Goal: Task Accomplishment & Management: Complete application form

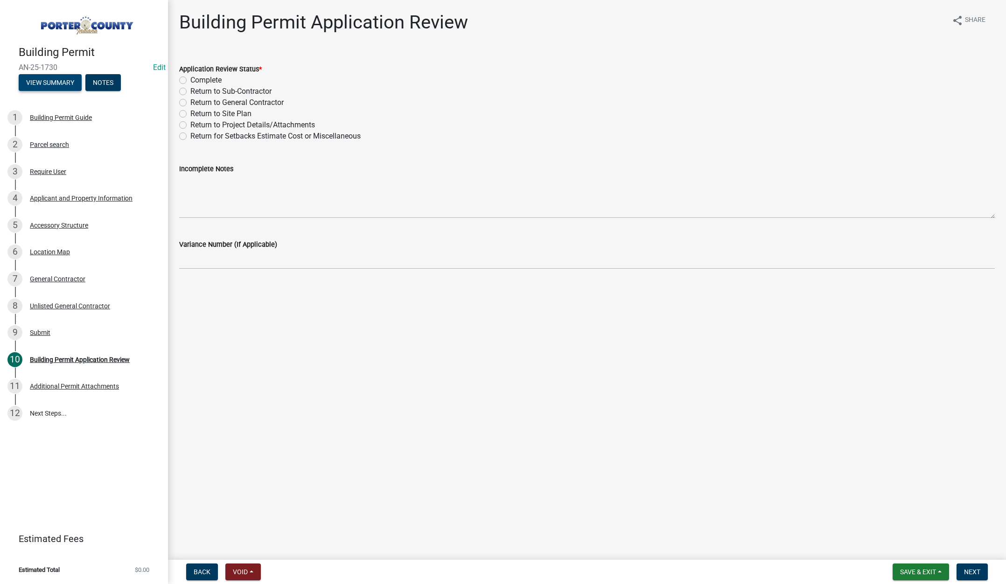
click at [56, 81] on button "View Summary" at bounding box center [50, 82] width 63 height 17
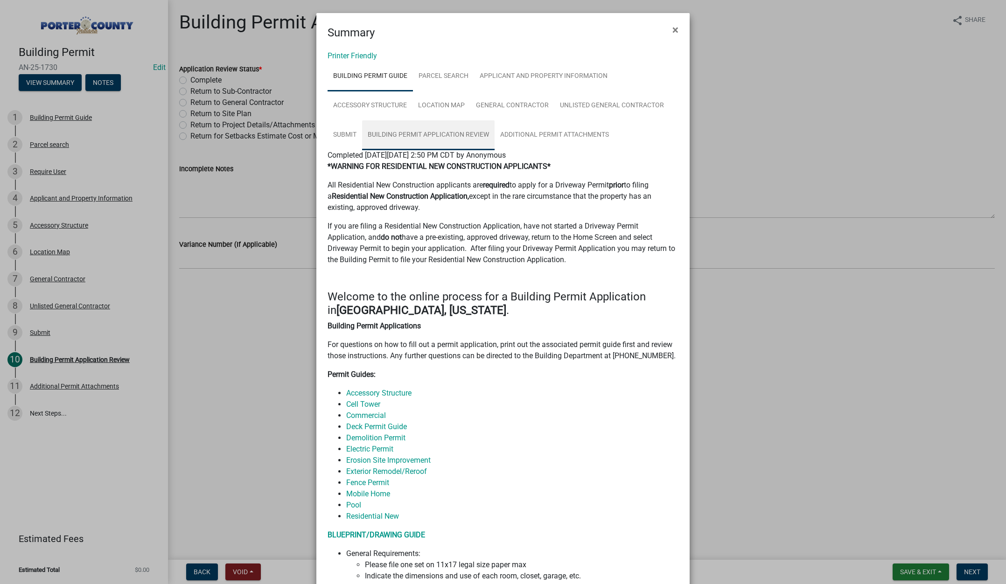
click at [424, 137] on link "Building Permit Application Review" at bounding box center [428, 135] width 132 height 30
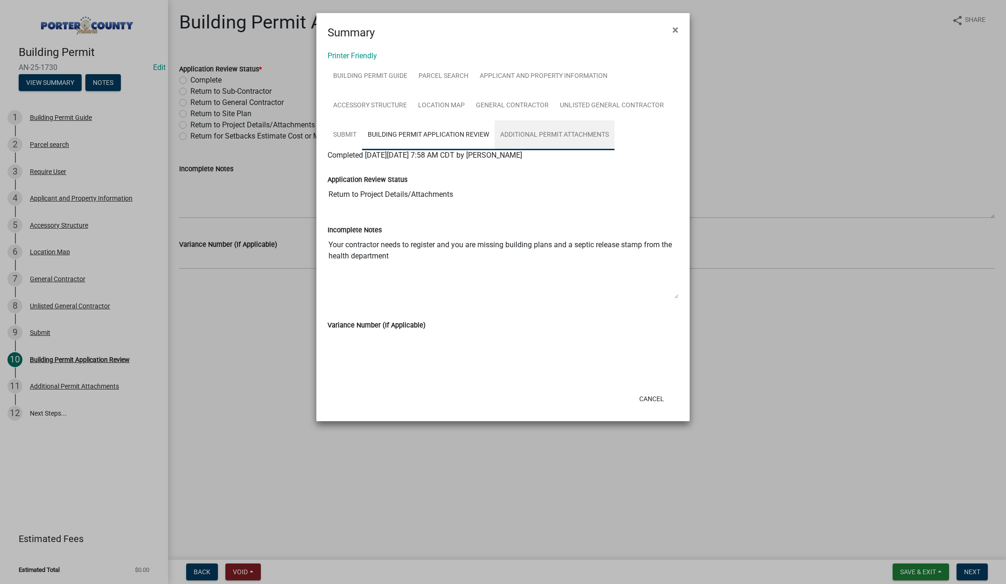
click at [571, 136] on link "Additional Permit Attachments" at bounding box center [555, 135] width 120 height 30
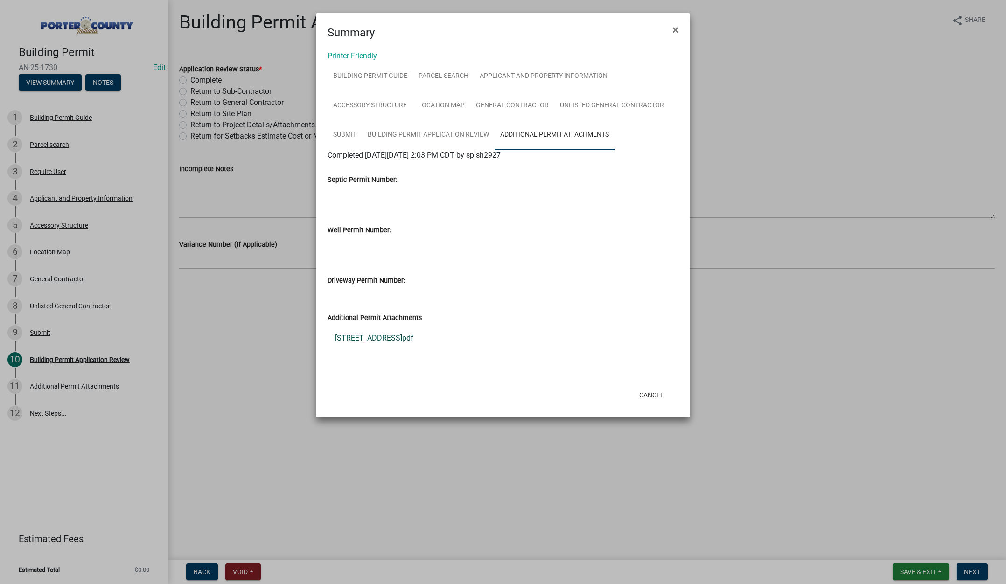
click at [389, 337] on link "1092 N County Line Rd_Stamped.pdf" at bounding box center [502, 338] width 351 height 22
click at [674, 31] on span "×" at bounding box center [675, 29] width 6 height 13
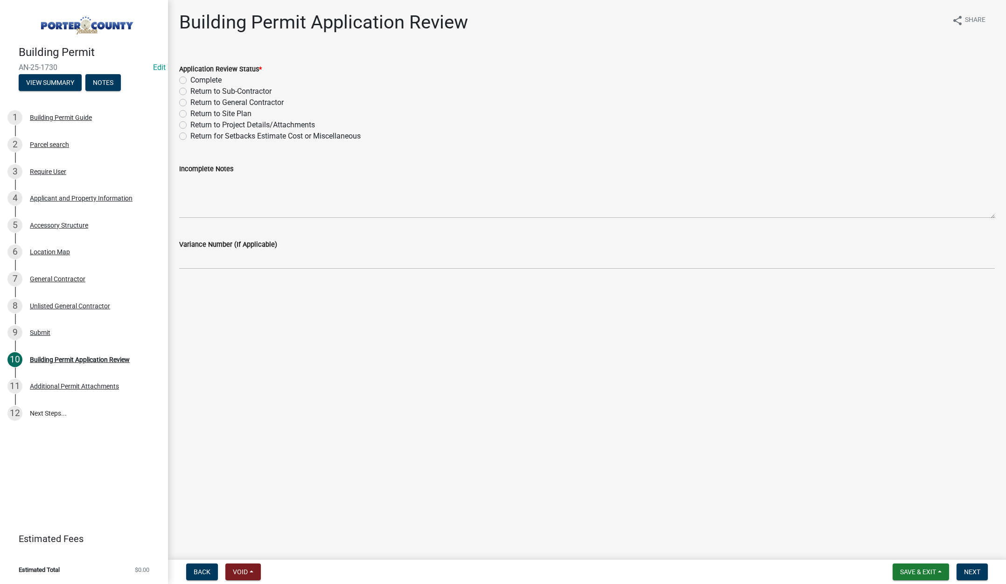
click at [190, 125] on label "Return to Project Details/Attachments" at bounding box center [252, 124] width 125 height 11
click at [190, 125] on input "Return to Project Details/Attachments" at bounding box center [193, 122] width 6 height 6
radio input "true"
click at [201, 194] on textarea "Incomplete Notes" at bounding box center [586, 196] width 815 height 44
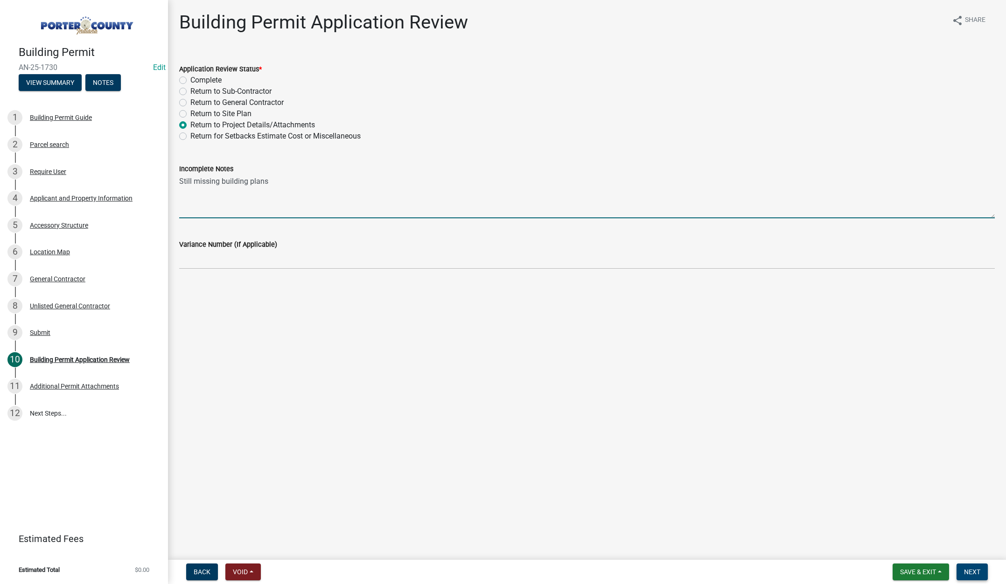
type textarea "Still missing building plans"
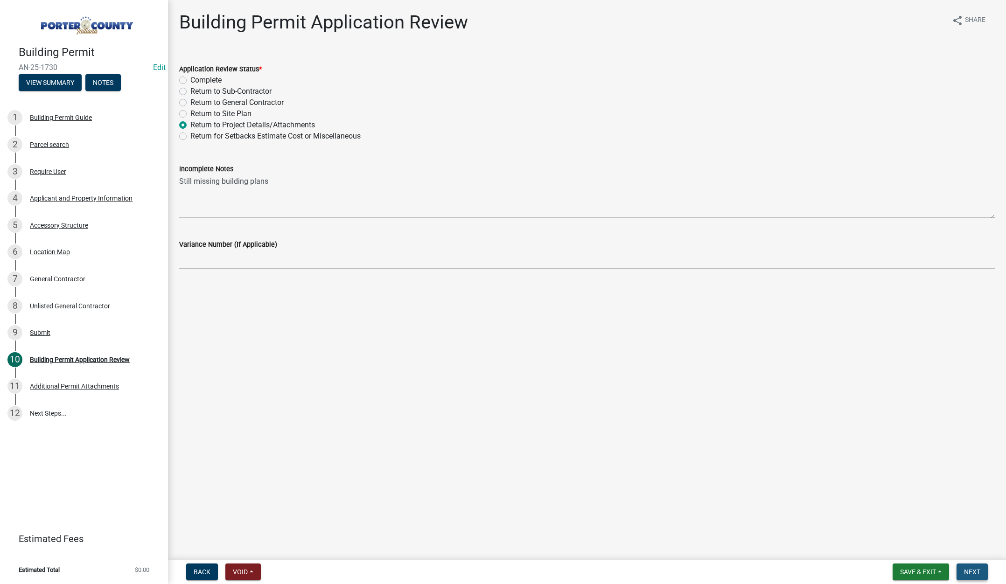
click at [969, 566] on button "Next" at bounding box center [971, 572] width 31 height 17
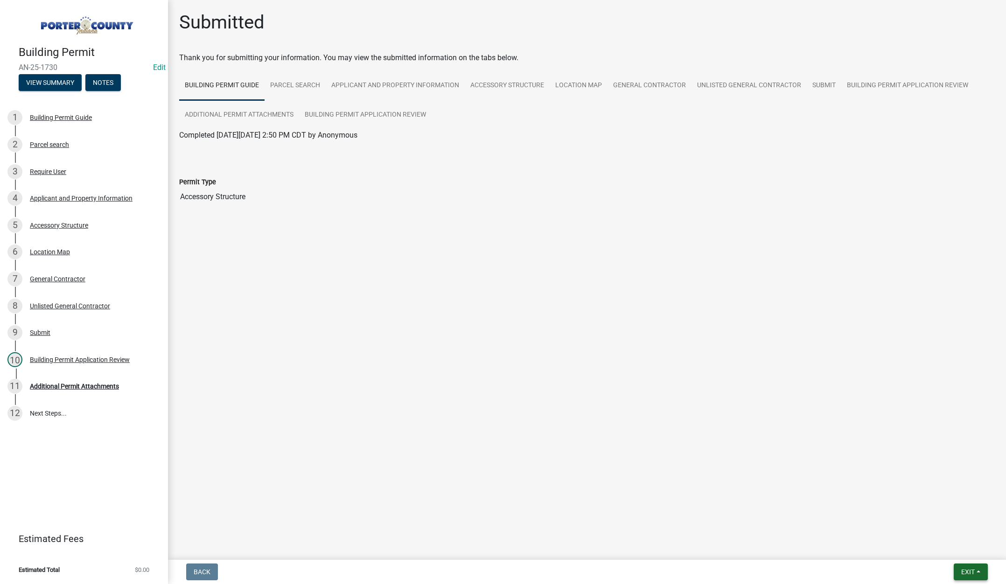
click at [967, 570] on span "Exit" at bounding box center [968, 571] width 14 height 7
click at [951, 550] on button "Save & Exit" at bounding box center [950, 547] width 75 height 22
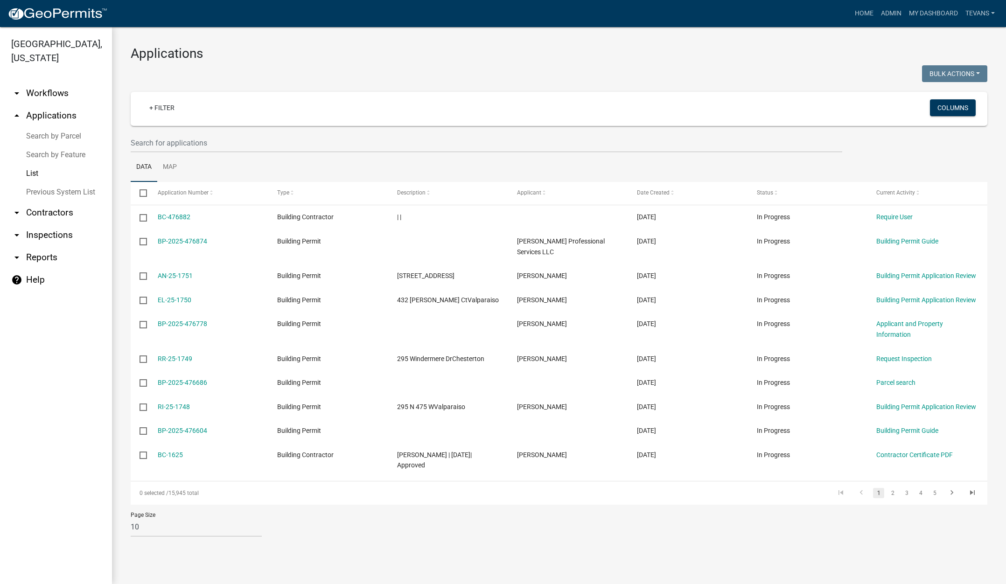
click at [39, 202] on link "arrow_drop_down Contractors" at bounding box center [56, 213] width 112 height 22
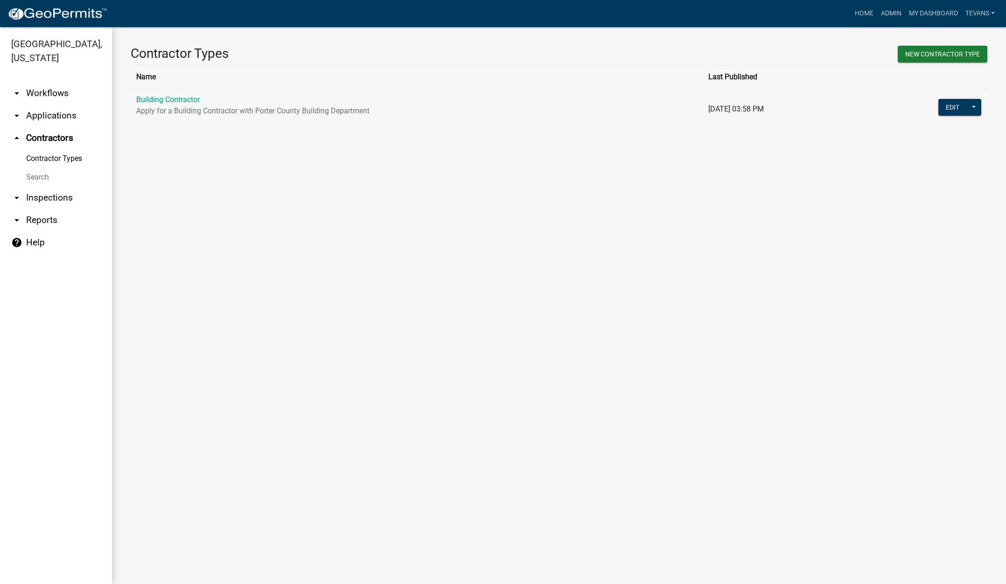
click at [40, 168] on link "Search" at bounding box center [56, 177] width 112 height 19
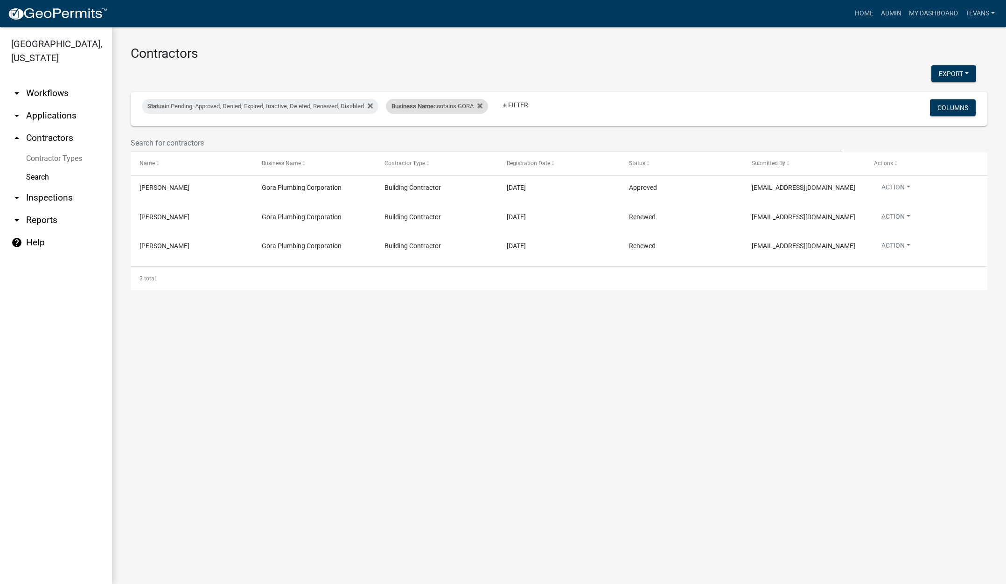
click at [438, 110] on div "Business Name contains GORA" at bounding box center [437, 106] width 102 height 15
click at [429, 139] on input "GORA" at bounding box center [443, 141] width 85 height 19
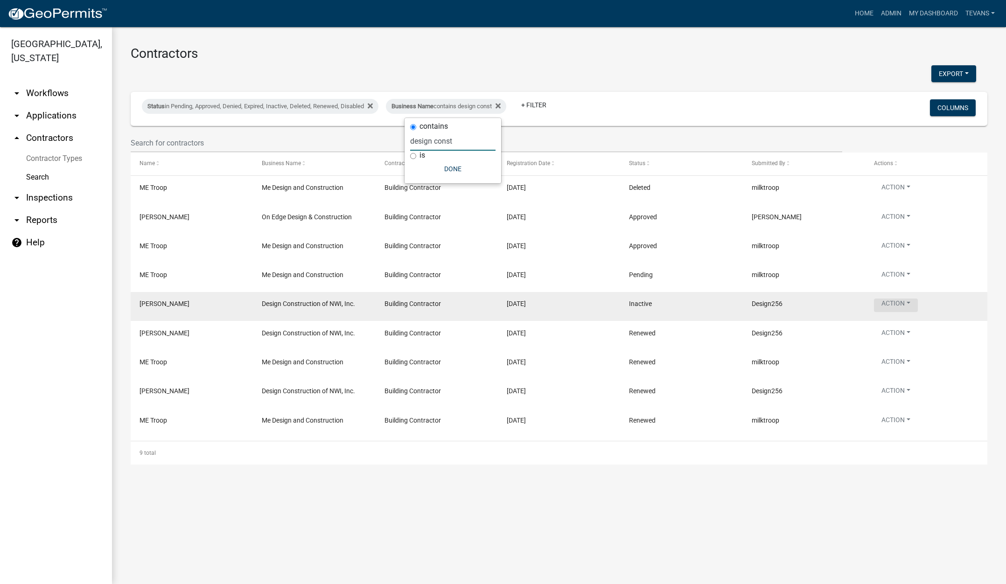
type input "design const"
click at [889, 305] on button "Action" at bounding box center [896, 306] width 44 height 14
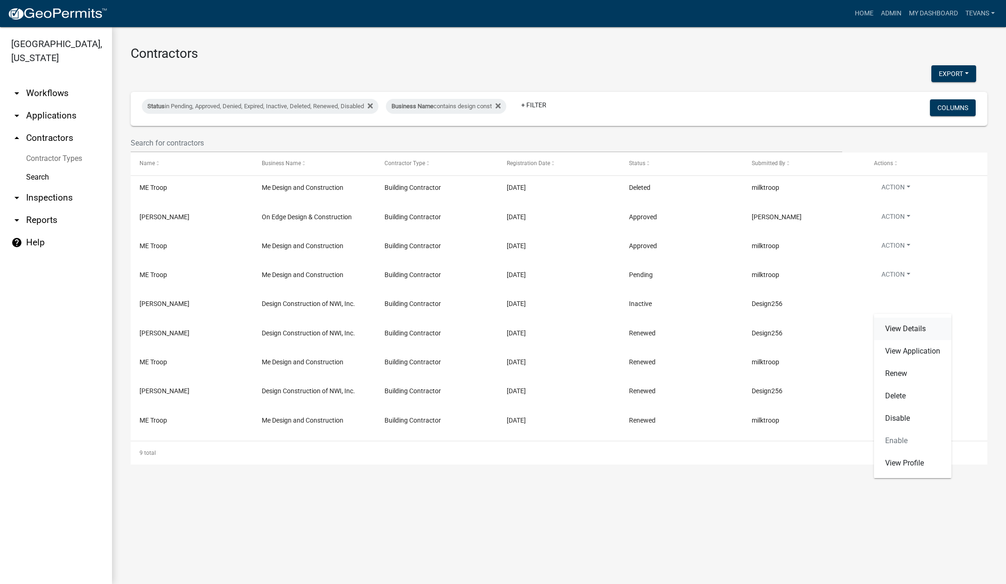
click at [895, 327] on link "View Details" at bounding box center [912, 329] width 77 height 22
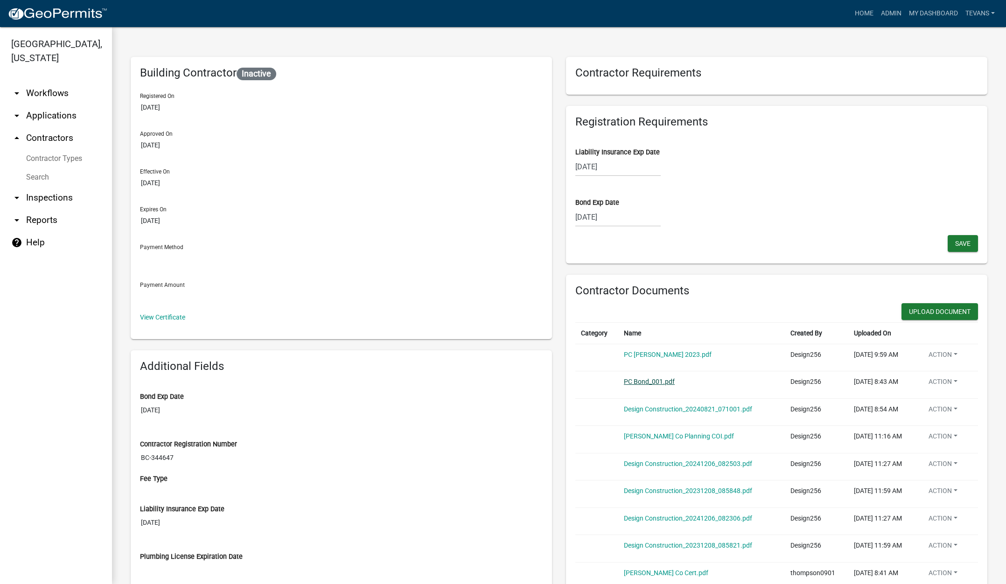
click at [637, 381] on link "PC Bond_001.pdf" at bounding box center [649, 381] width 51 height 7
click at [620, 218] on div "08/25/2025" at bounding box center [617, 217] width 85 height 19
click at [651, 238] on select "2025 2026 2027 2028 2029 2030 2031 2032 2033 2034 2035 2036 2037 2038 2039 2040…" at bounding box center [646, 237] width 37 height 14
select select "2026"
click at [628, 230] on select "2025 2026 2027 2028 2029 2030 2031 2032 2033 2034 2035 2036 2037 2038 2039 2040…" at bounding box center [646, 237] width 37 height 14
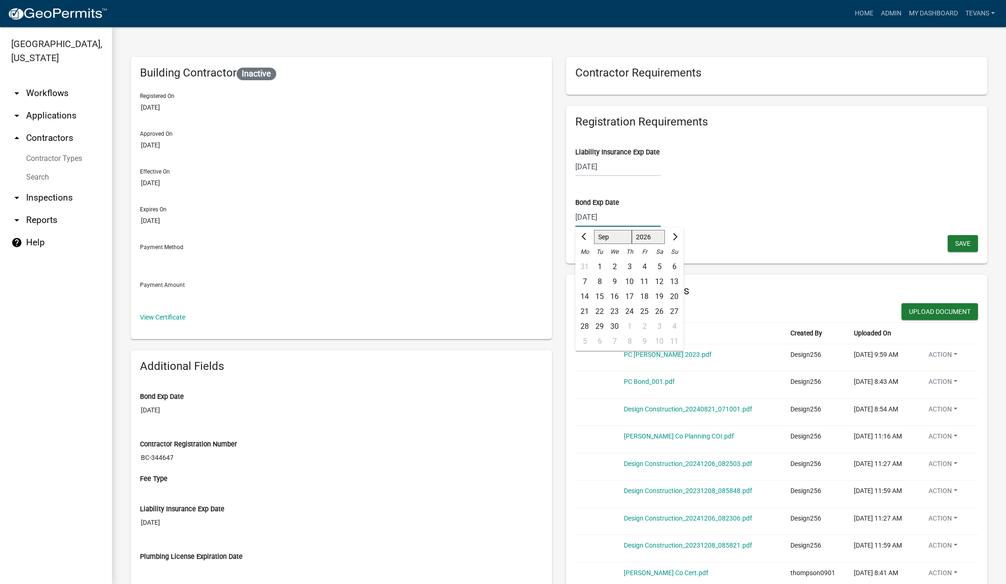
click at [616, 238] on select "Jan Feb Mar Apr May Jun Jul Aug Sep Oct Nov Dec" at bounding box center [613, 237] width 38 height 14
select select "8"
click at [594, 230] on select "Jan Feb Mar Apr May Jun Jul Aug Sep Oct Nov Dec" at bounding box center [613, 237] width 38 height 14
click at [597, 324] on div "25" at bounding box center [599, 326] width 15 height 15
type input "08/25/2026"
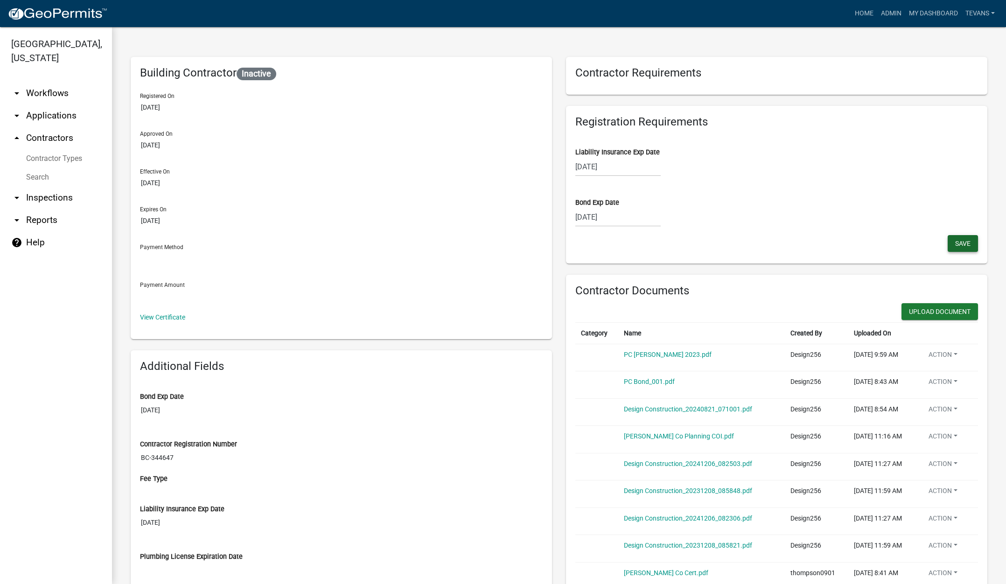
click at [955, 244] on span "Save" at bounding box center [962, 242] width 15 height 7
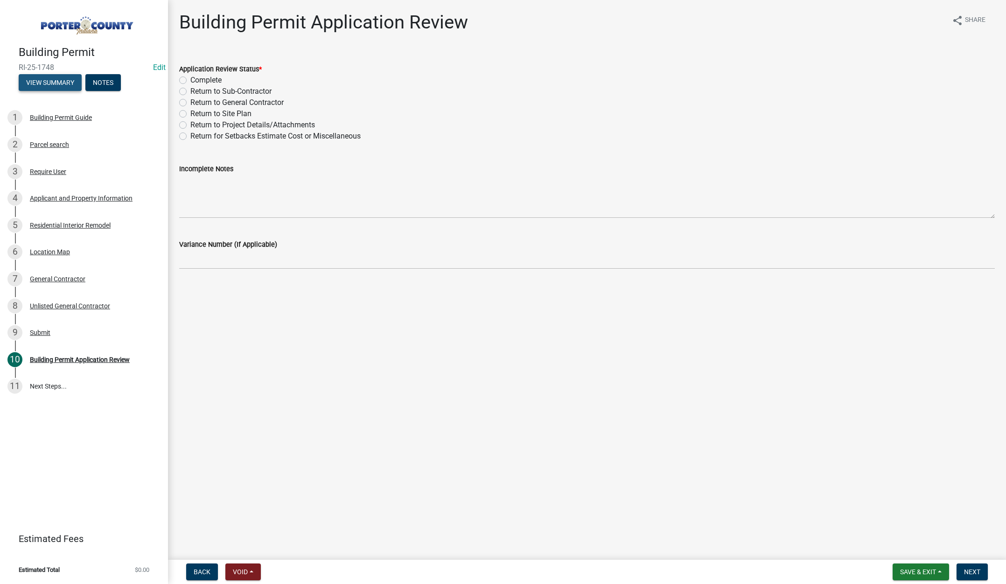
click at [52, 80] on button "View Summary" at bounding box center [50, 82] width 63 height 17
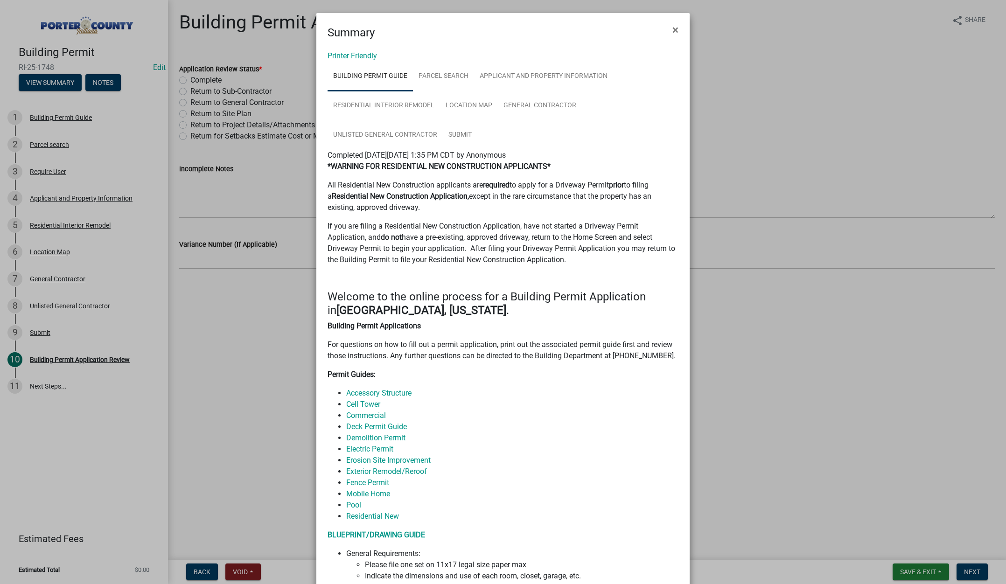
click at [69, 472] on ngb-modal-window "Summary × Printer Friendly Building Permit Guide Parcel search Applicant and Pr…" at bounding box center [503, 292] width 1006 height 584
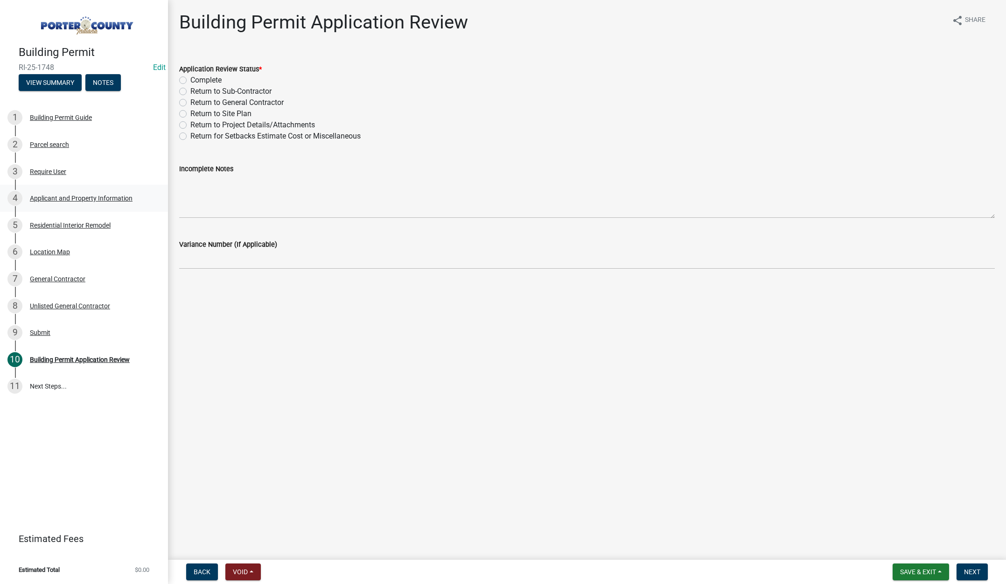
drag, startPoint x: 80, startPoint y: 196, endPoint x: 85, endPoint y: 196, distance: 5.1
click at [80, 195] on div "Applicant and Property Information" at bounding box center [81, 198] width 103 height 7
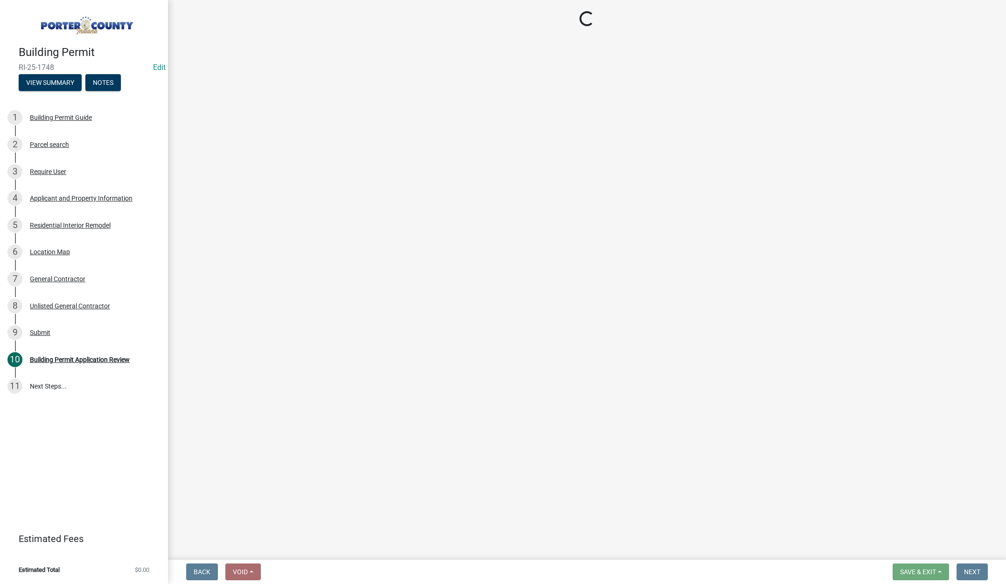
select select "4e6cbcac-7d48-4f78-b019-902ed53214cd"
select select "61d3a05a-0bd1-4f35-813c-11f7681b720b"
select select "ea6751d4-6bf7-4a16-89ee-f7801ab82aa1"
select select "e2d1b1d7-ccc9-456b-9e96-e16306515997"
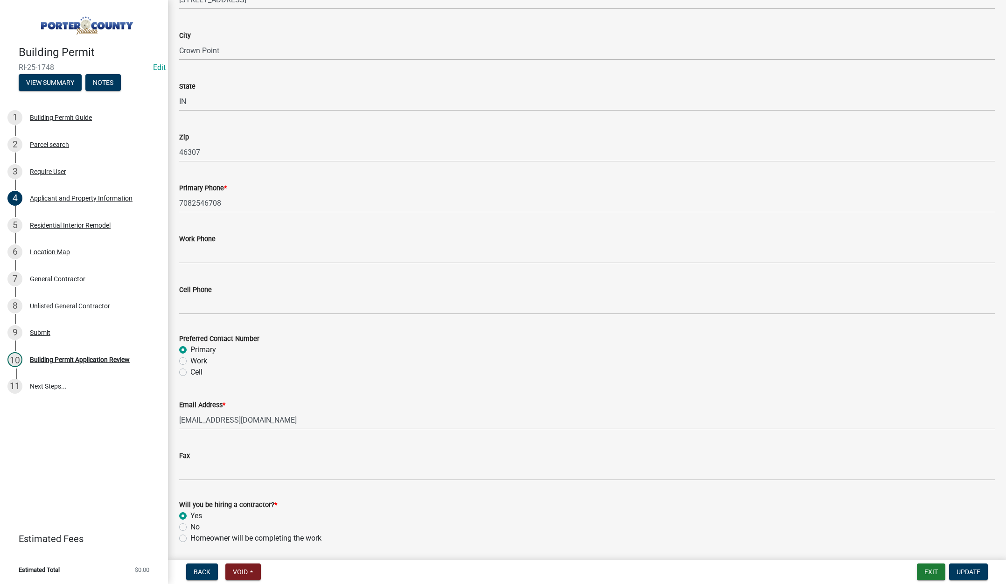
scroll to position [1161, 0]
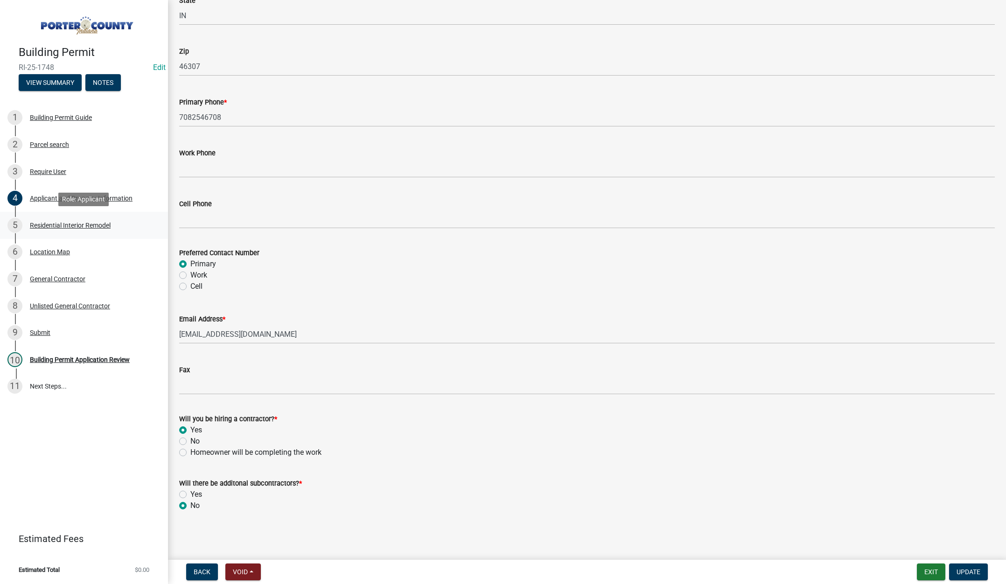
click at [71, 224] on div "Residential Interior Remodel" at bounding box center [70, 225] width 81 height 7
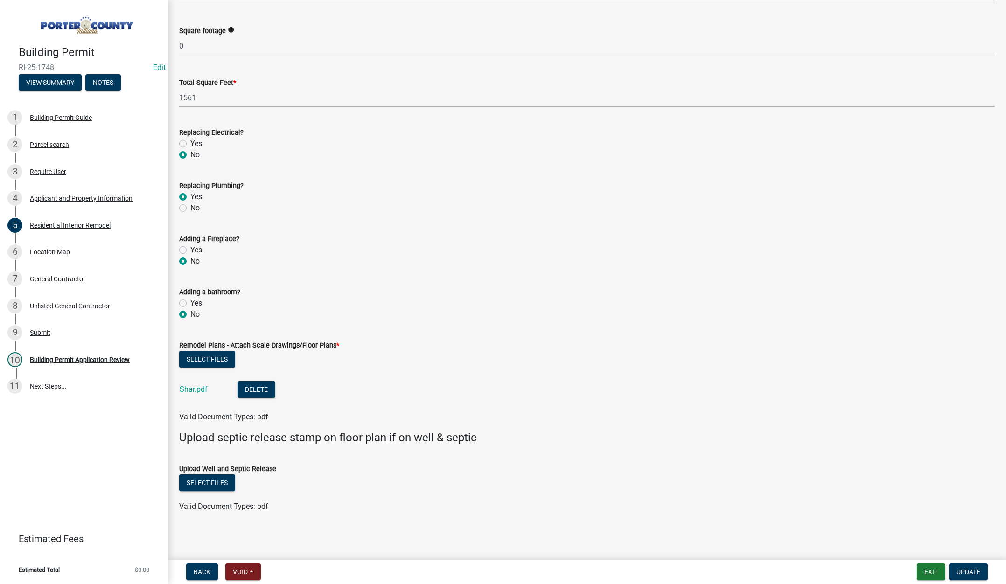
scroll to position [1388, 0]
click at [193, 389] on link "Shar.pdf" at bounding box center [194, 388] width 28 height 9
click at [49, 307] on div "Unlisted General Contractor" at bounding box center [70, 306] width 80 height 7
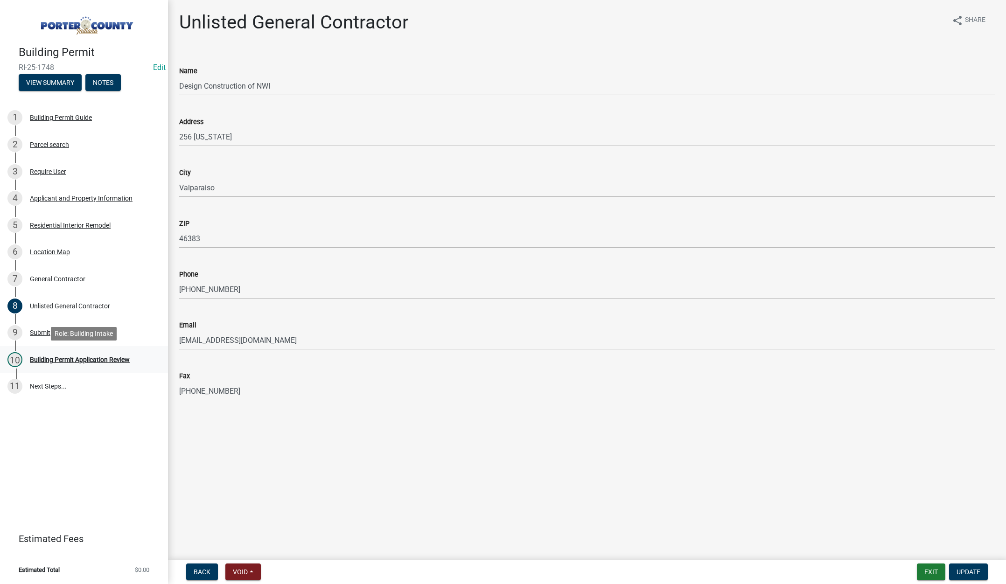
click at [73, 357] on div "Building Permit Application Review" at bounding box center [80, 359] width 100 height 7
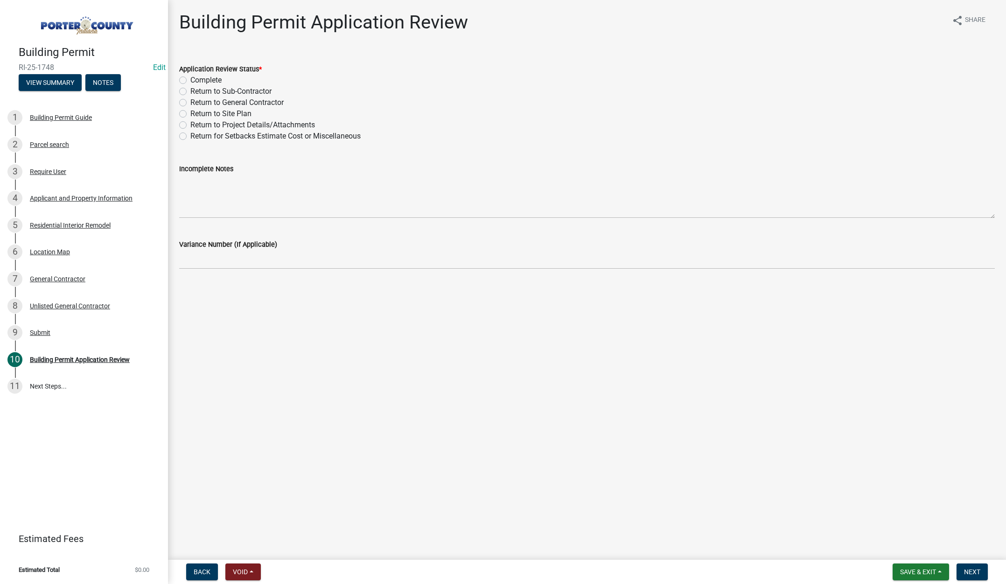
click at [190, 79] on label "Complete" at bounding box center [205, 80] width 31 height 11
click at [190, 79] on input "Complete" at bounding box center [193, 78] width 6 height 6
radio input "true"
click at [967, 572] on span "Next" at bounding box center [972, 571] width 16 height 7
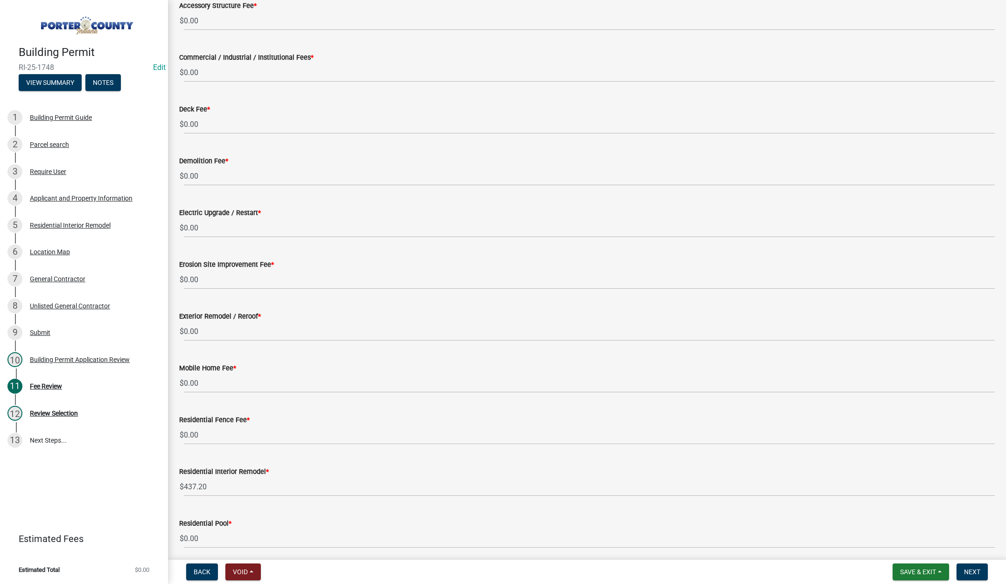
scroll to position [187, 0]
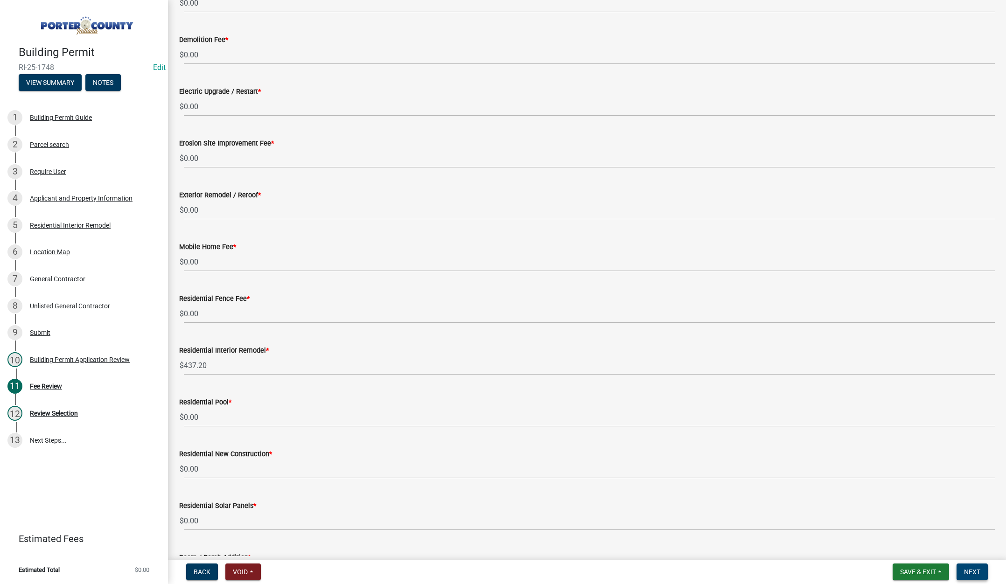
click at [980, 570] on span "Next" at bounding box center [972, 571] width 16 height 7
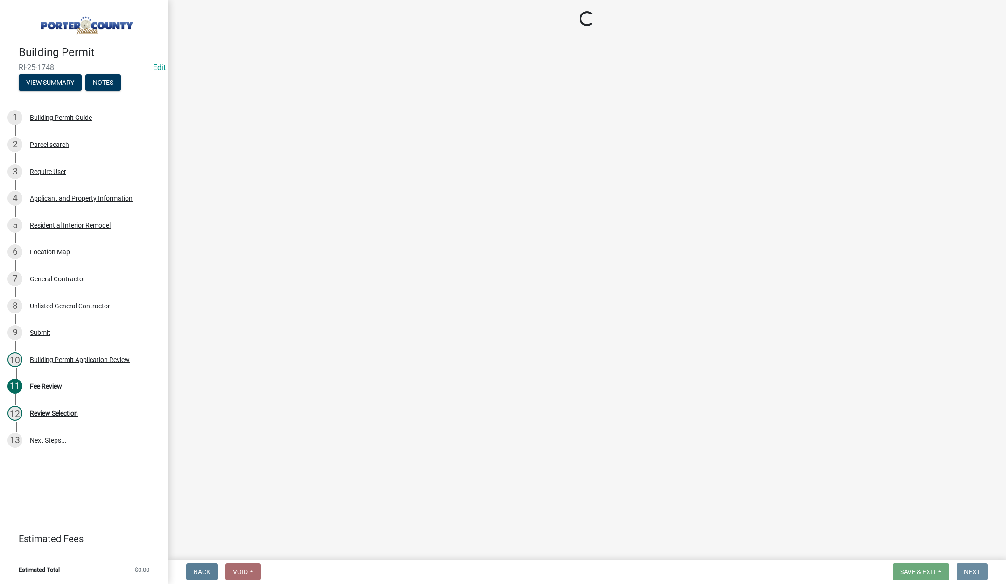
scroll to position [0, 0]
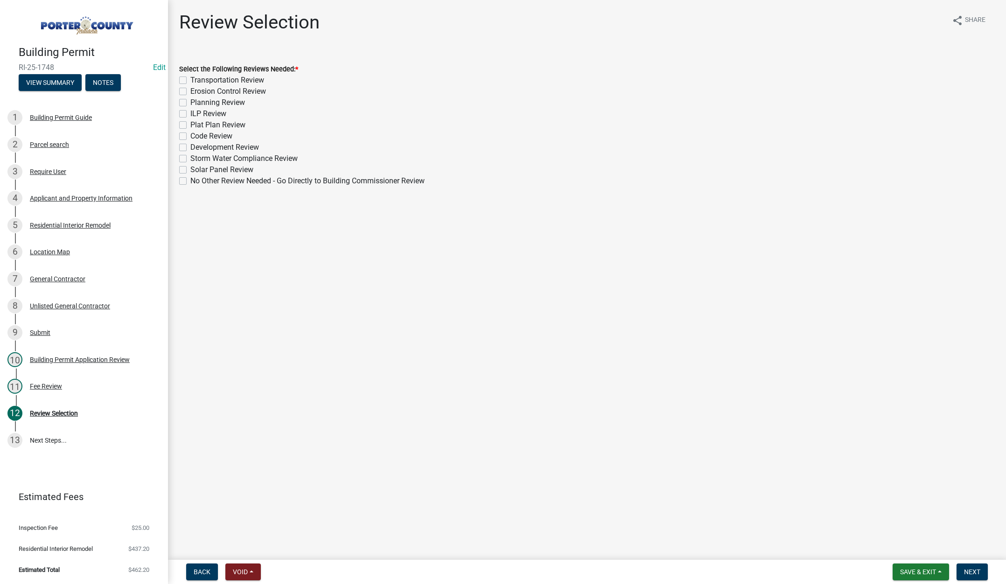
click at [190, 180] on label "No Other Review Needed - Go Directly to Building Commissioner Review" at bounding box center [307, 180] width 234 height 11
click at [190, 180] on input "No Other Review Needed - Go Directly to Building Commissioner Review" at bounding box center [193, 178] width 6 height 6
checkbox input "true"
checkbox input "false"
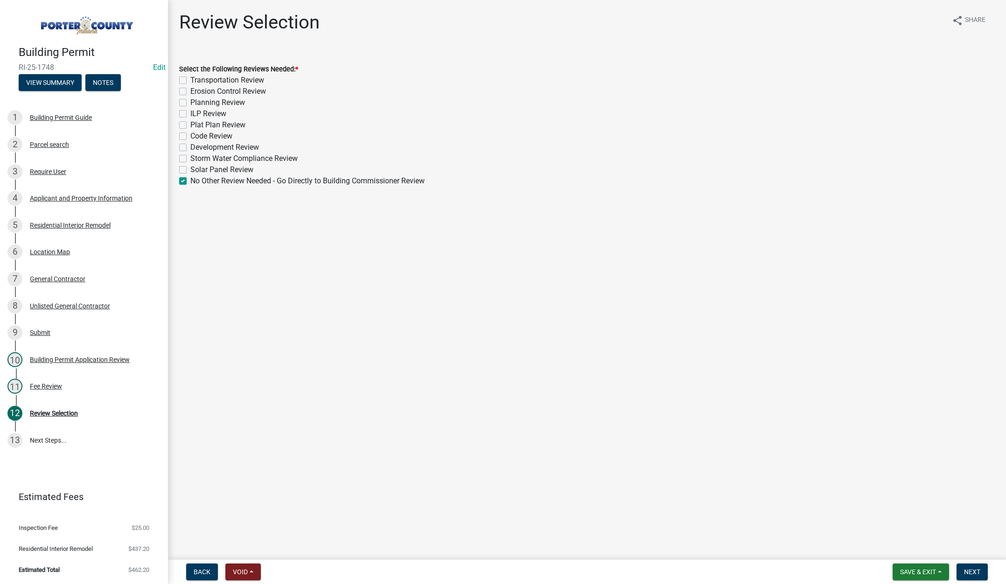
checkbox input "false"
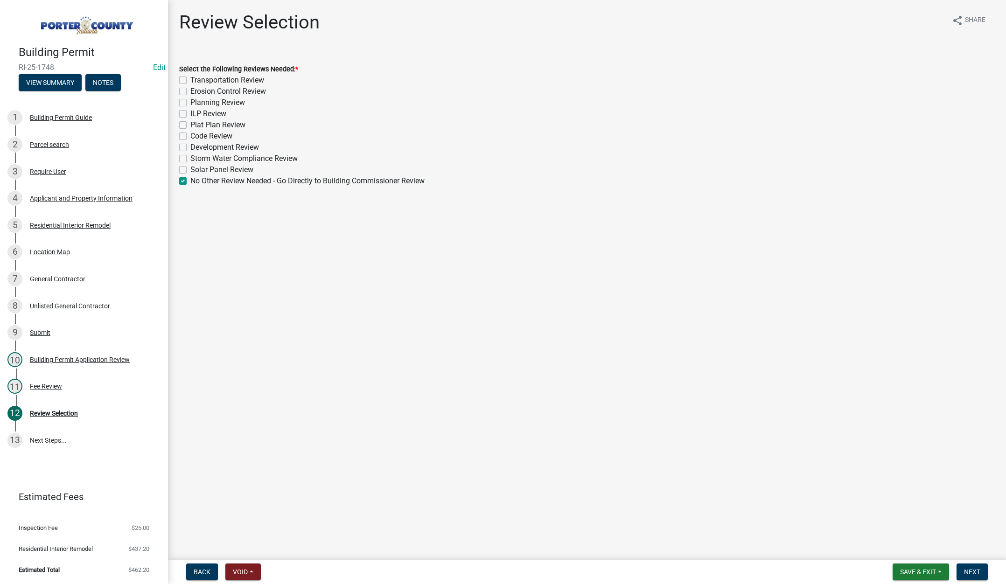
checkbox input "false"
checkbox input "true"
click at [970, 571] on span "Next" at bounding box center [972, 571] width 16 height 7
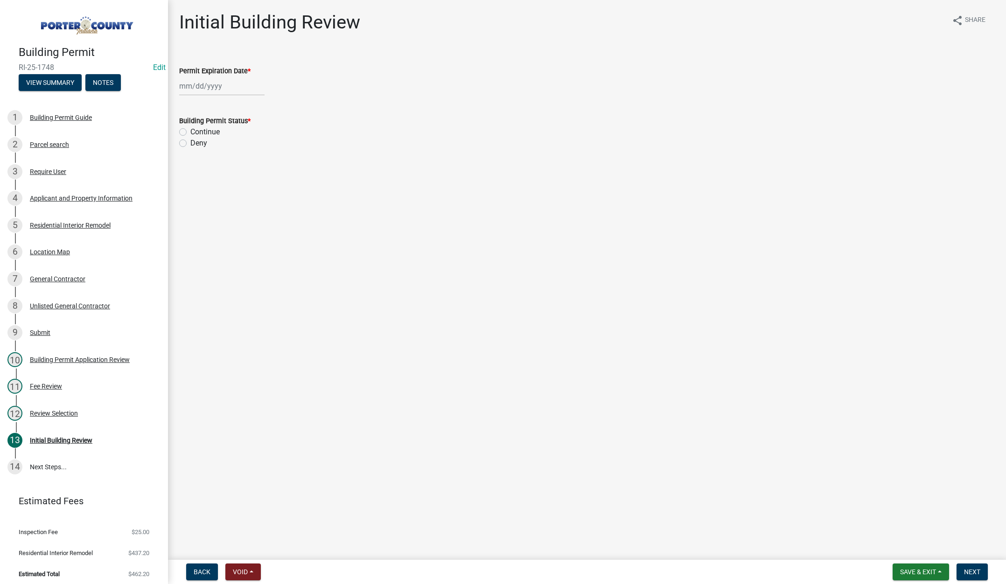
click at [225, 88] on div at bounding box center [221, 86] width 85 height 19
select select "9"
click at [258, 104] on select "1525 1526 1527 1528 1529 1530 1531 1532 1533 1534 1535 1536 1537 1538 1539 1540…" at bounding box center [253, 106] width 34 height 14
select select "2026"
click at [236, 99] on select "1525 1526 1527 1528 1529 1530 1531 1532 1533 1534 1535 1536 1537 1538 1539 1540…" at bounding box center [253, 106] width 34 height 14
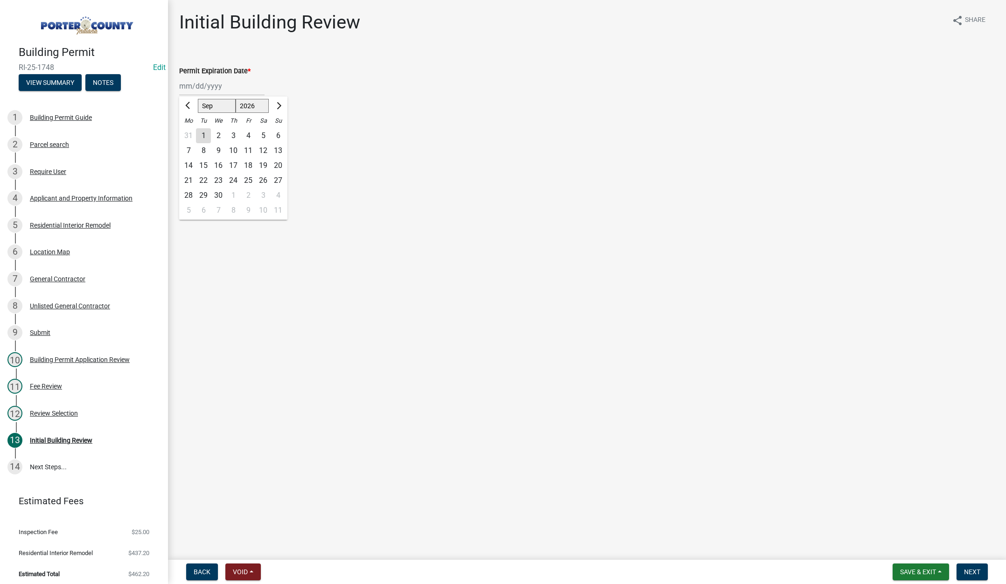
click at [249, 149] on div "11" at bounding box center [248, 150] width 15 height 15
type input "[DATE]"
click at [190, 131] on label "Continue" at bounding box center [204, 131] width 29 height 11
click at [190, 131] on input "Continue" at bounding box center [193, 129] width 6 height 6
radio input "true"
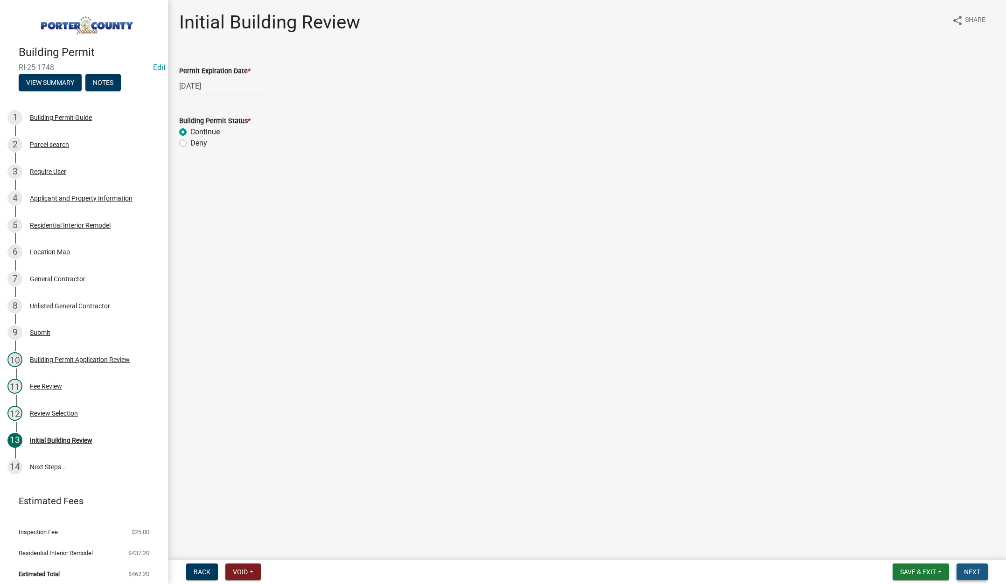
click at [970, 568] on span "Next" at bounding box center [972, 571] width 16 height 7
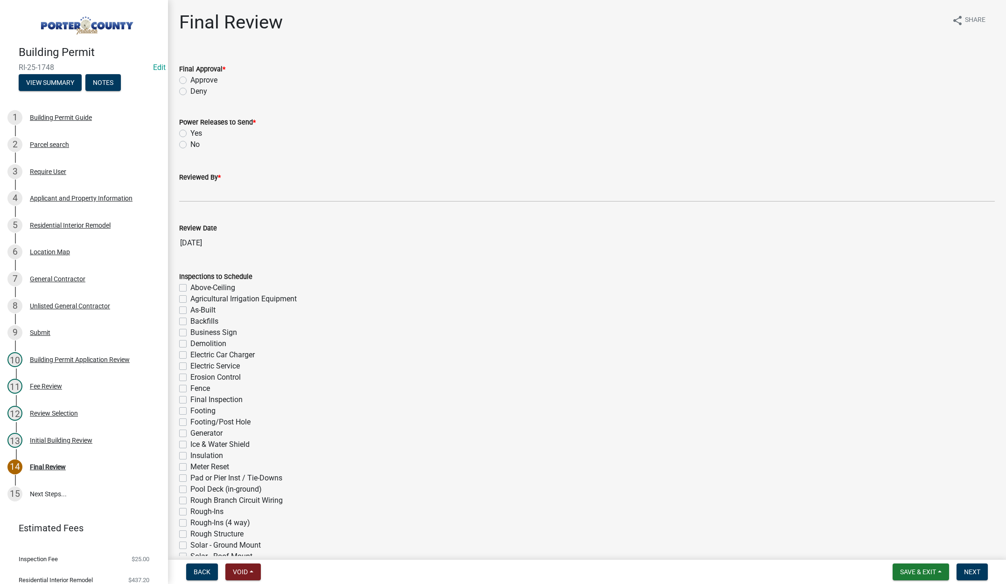
click at [190, 79] on label "Approve" at bounding box center [203, 80] width 27 height 11
click at [190, 79] on input "Approve" at bounding box center [193, 78] width 6 height 6
radio input "true"
click at [190, 144] on label "No" at bounding box center [194, 144] width 9 height 11
click at [190, 144] on input "No" at bounding box center [193, 142] width 6 height 6
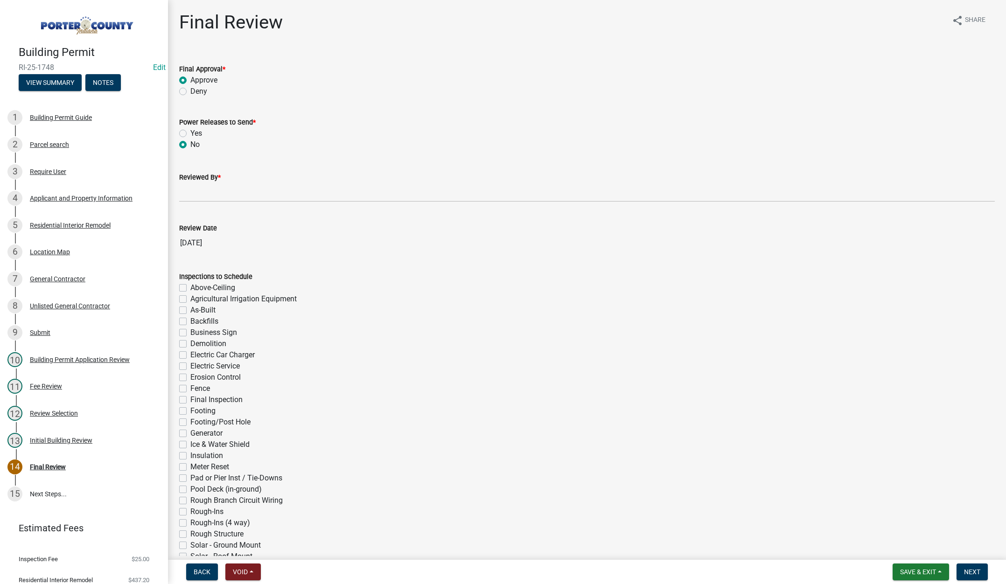
radio input "true"
click at [195, 187] on input "Reviewed By *" at bounding box center [586, 192] width 815 height 19
type input "[PERSON_NAME]"
click at [975, 570] on span "Next" at bounding box center [972, 571] width 16 height 7
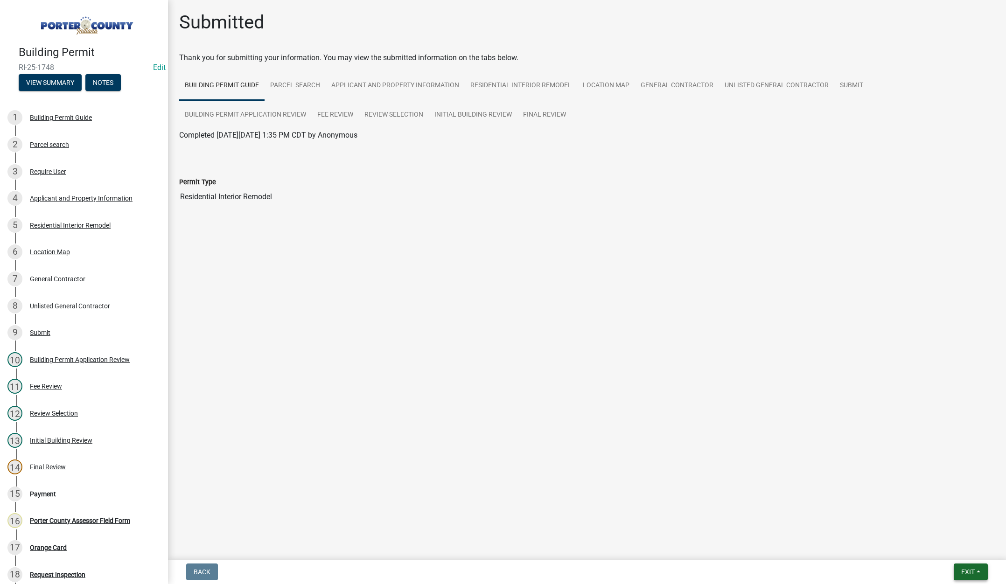
click at [963, 571] on span "Exit" at bounding box center [968, 571] width 14 height 7
click at [953, 547] on button "Save & Exit" at bounding box center [950, 547] width 75 height 22
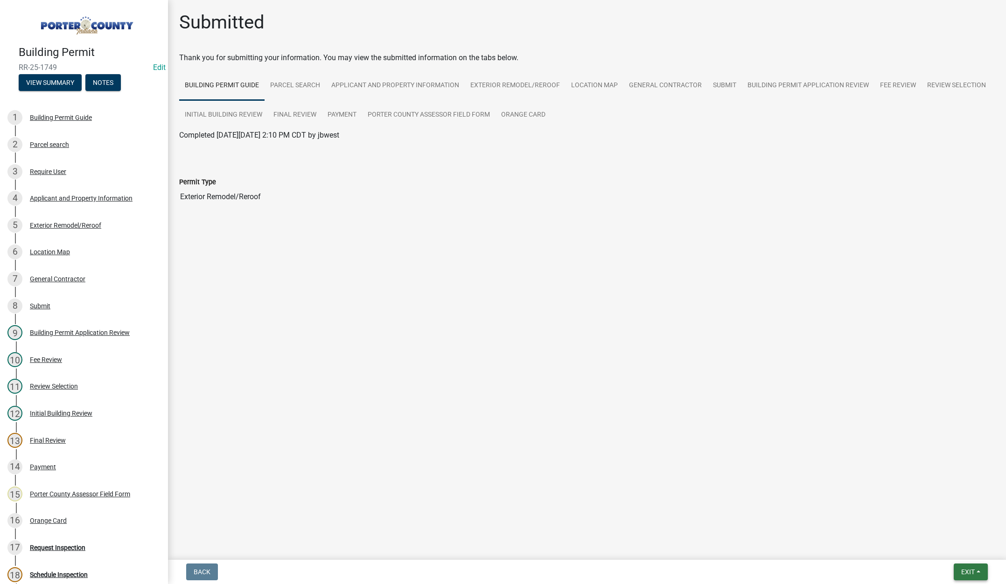
click at [965, 571] on span "Exit" at bounding box center [968, 571] width 14 height 7
click at [953, 548] on button "Save & Exit" at bounding box center [950, 547] width 75 height 22
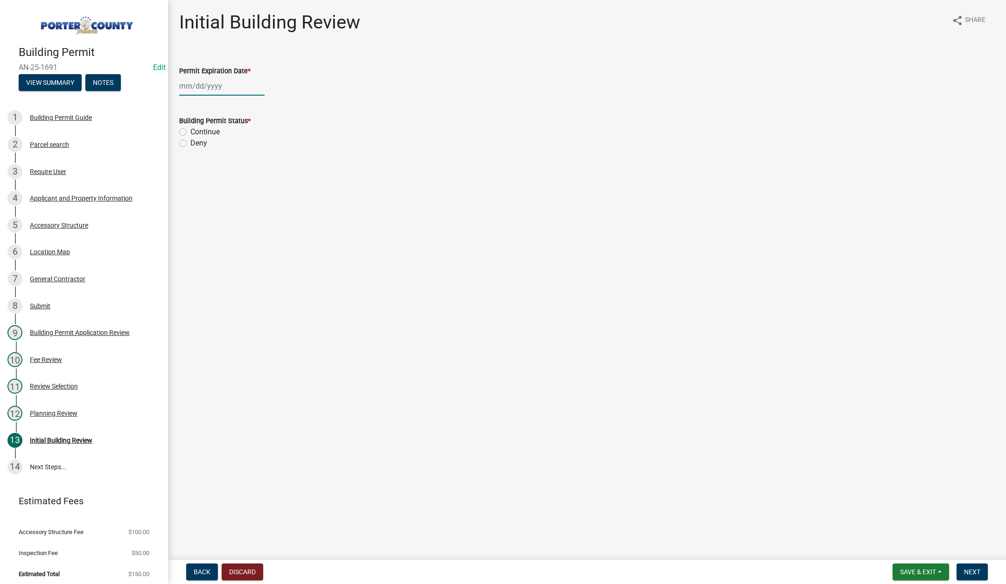
click at [230, 90] on div at bounding box center [221, 86] width 85 height 19
select select "9"
click at [259, 105] on select "1525 1526 1527 1528 1529 1530 1531 1532 1533 1534 1535 1536 1537 1538 1539 1540…" at bounding box center [253, 106] width 34 height 14
select select "2027"
click at [236, 99] on select "1525 1526 1527 1528 1529 1530 1531 1532 1533 1534 1535 1536 1537 1538 1539 1540…" at bounding box center [253, 106] width 34 height 14
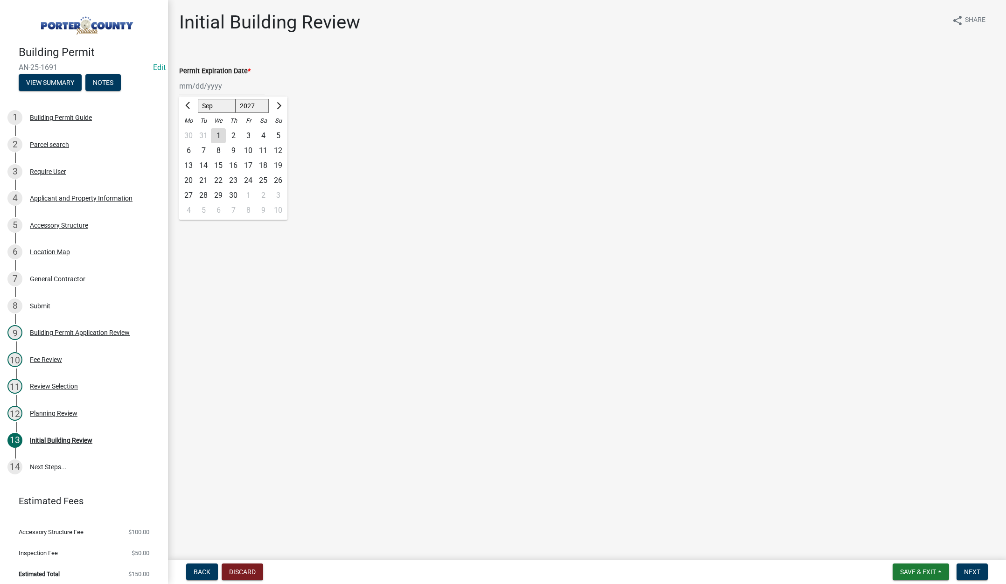
click at [263, 147] on div "11" at bounding box center [263, 150] width 15 height 15
type input "09/11/2027"
click at [190, 131] on label "Continue" at bounding box center [204, 131] width 29 height 11
click at [190, 131] on input "Continue" at bounding box center [193, 129] width 6 height 6
radio input "true"
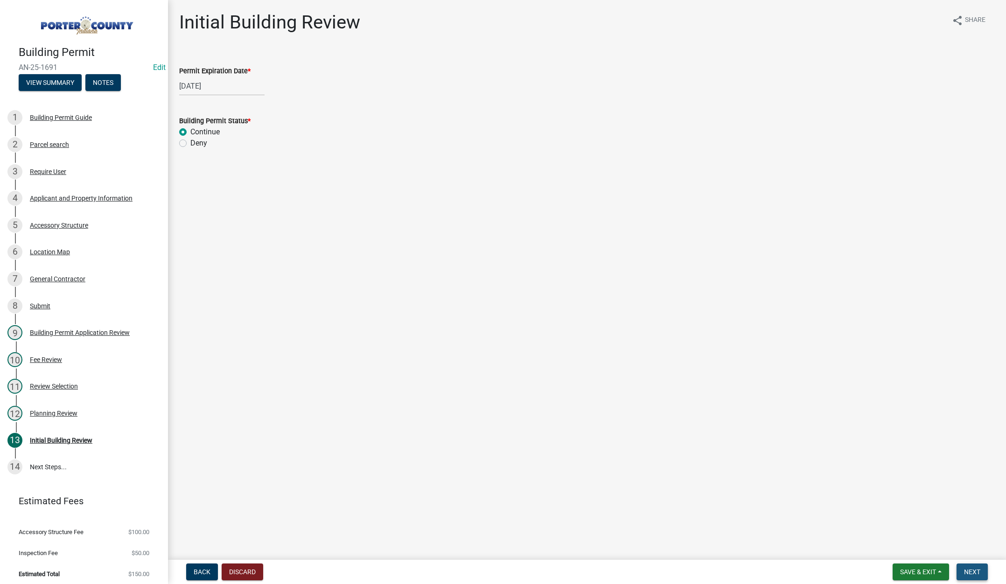
click at [969, 567] on button "Next" at bounding box center [971, 572] width 31 height 17
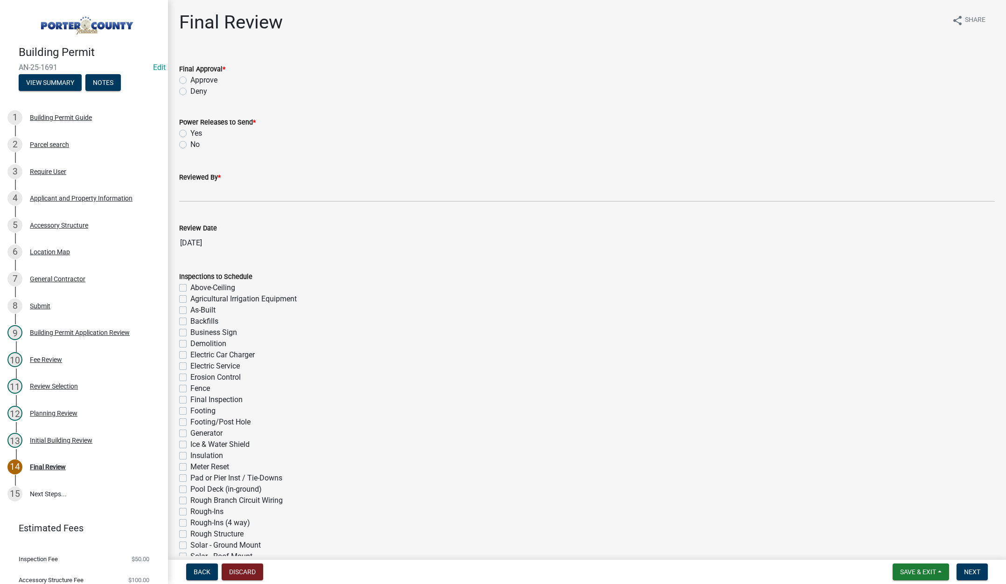
click at [190, 79] on label "Approve" at bounding box center [203, 80] width 27 height 11
click at [190, 79] on input "Approve" at bounding box center [193, 78] width 6 height 6
radio input "true"
click at [190, 143] on label "No" at bounding box center [194, 144] width 9 height 11
click at [190, 143] on input "No" at bounding box center [193, 142] width 6 height 6
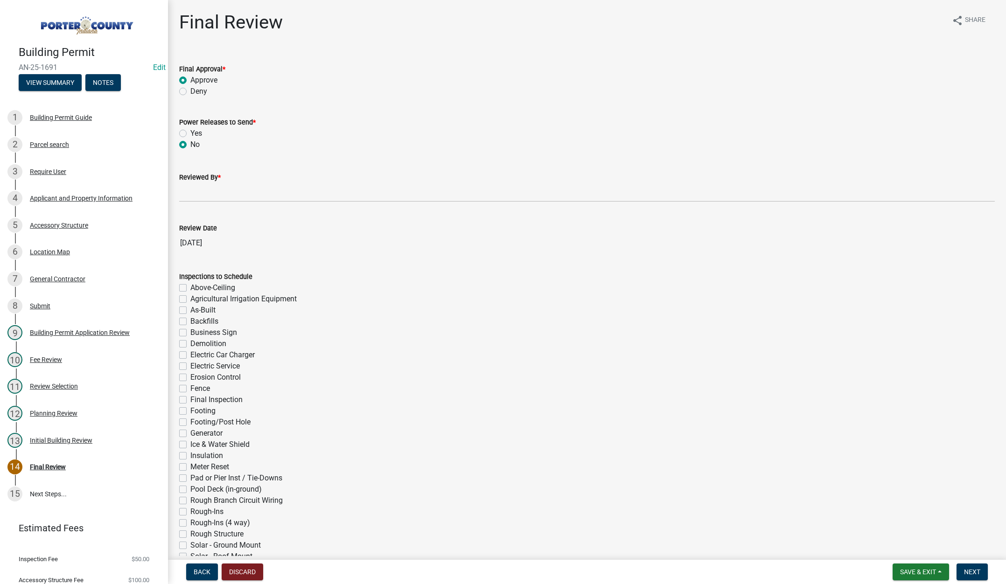
radio input "true"
click at [192, 195] on input "Reviewed By *" at bounding box center [586, 192] width 815 height 19
type input "[PERSON_NAME]"
click at [983, 569] on button "Next" at bounding box center [971, 572] width 31 height 17
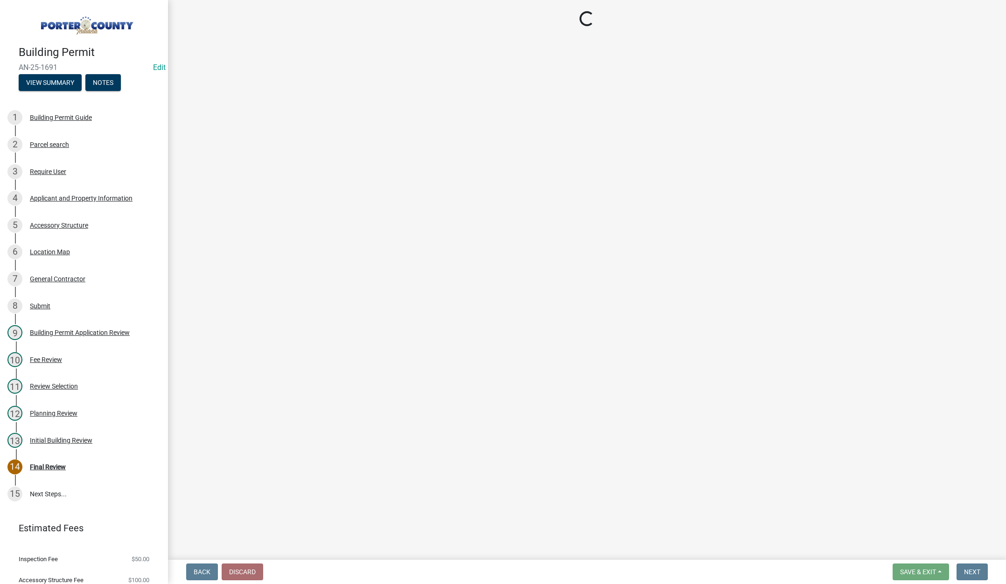
select select "3: 3"
